Goal: Information Seeking & Learning: Compare options

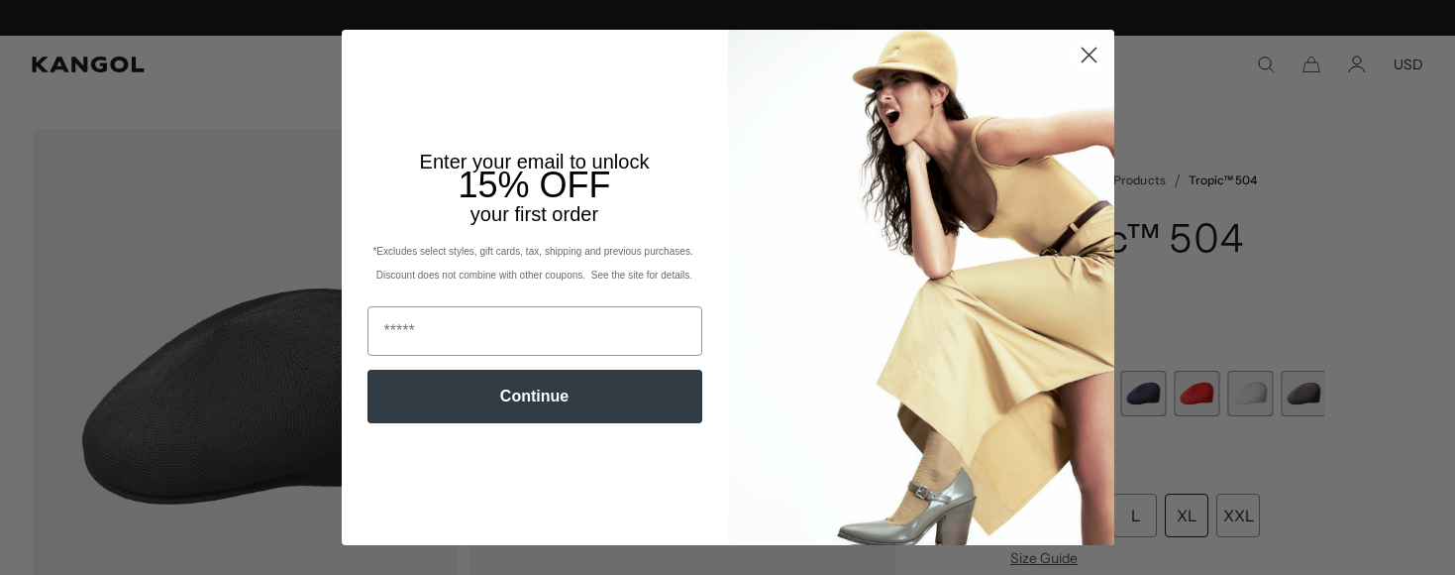
scroll to position [0, 408]
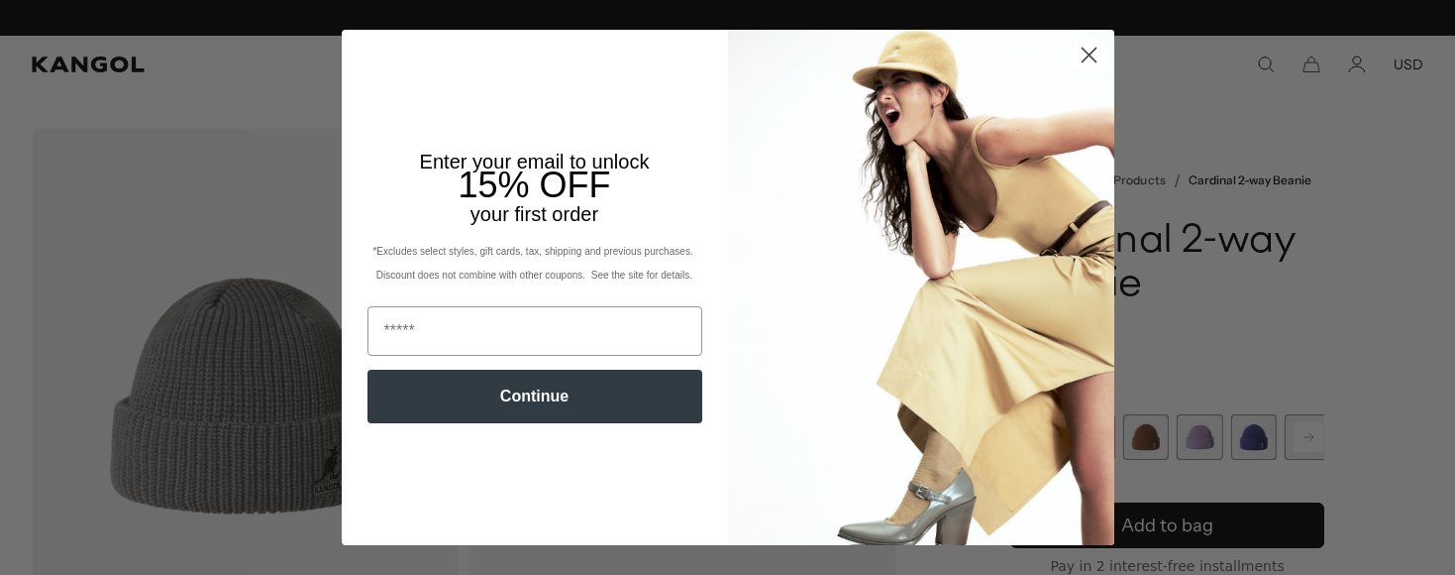
scroll to position [0, 408]
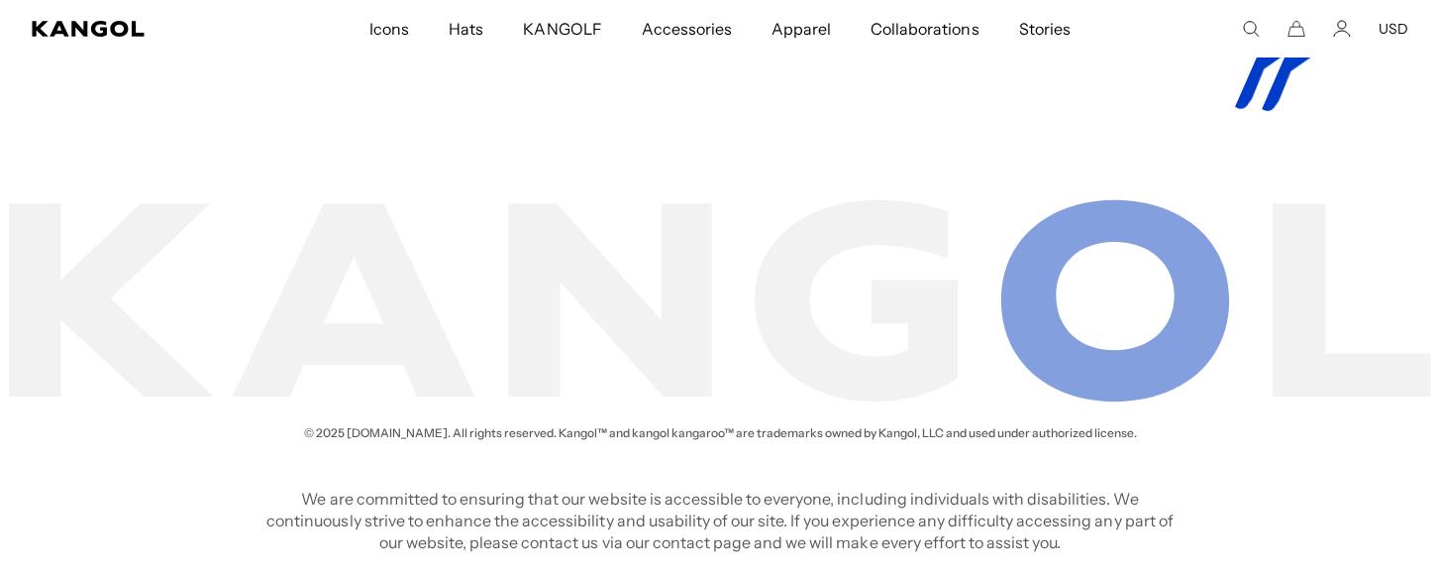
scroll to position [0, 408]
